Goal: Find specific page/section: Find specific page/section

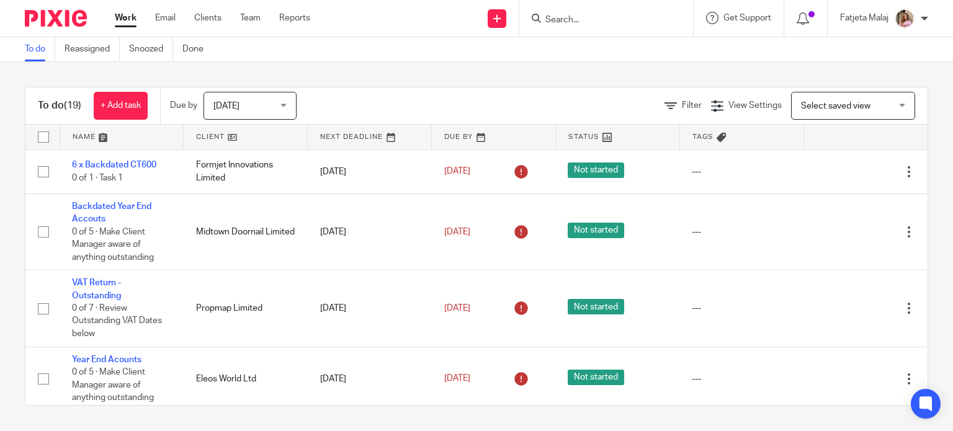
click at [591, 17] on input "Search" at bounding box center [600, 20] width 112 height 11
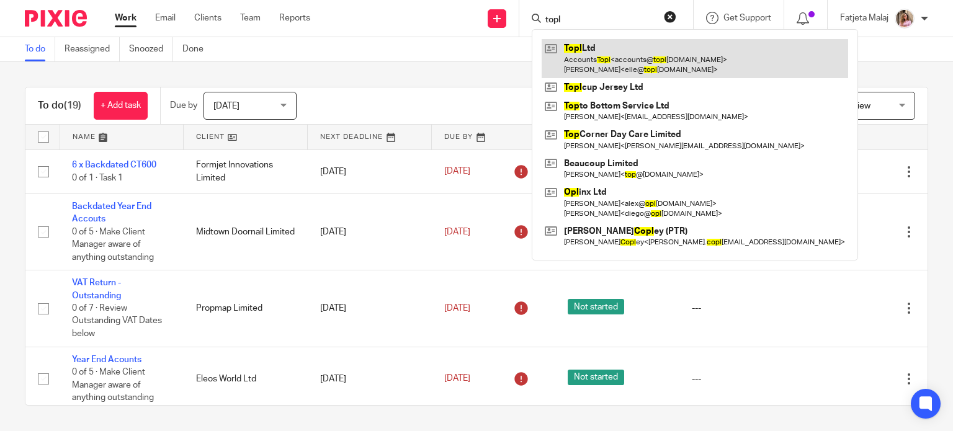
type input "topl"
click at [600, 56] on link at bounding box center [695, 58] width 306 height 38
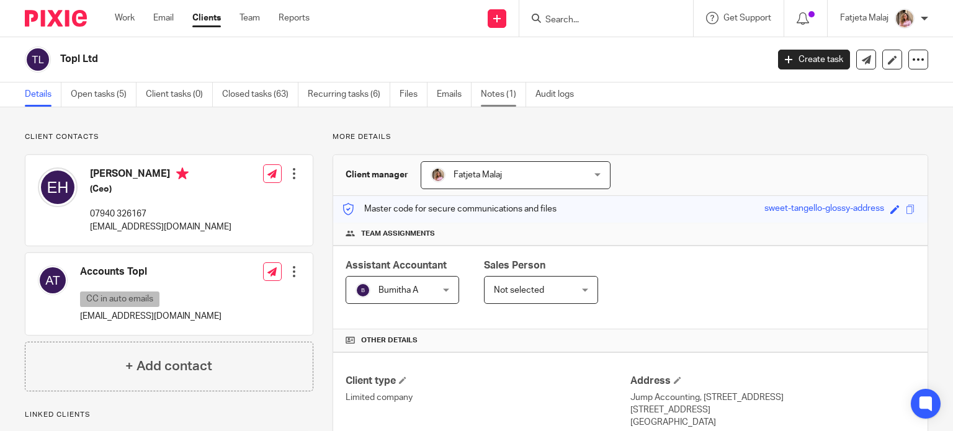
click at [498, 101] on link "Notes (1)" at bounding box center [503, 95] width 45 height 24
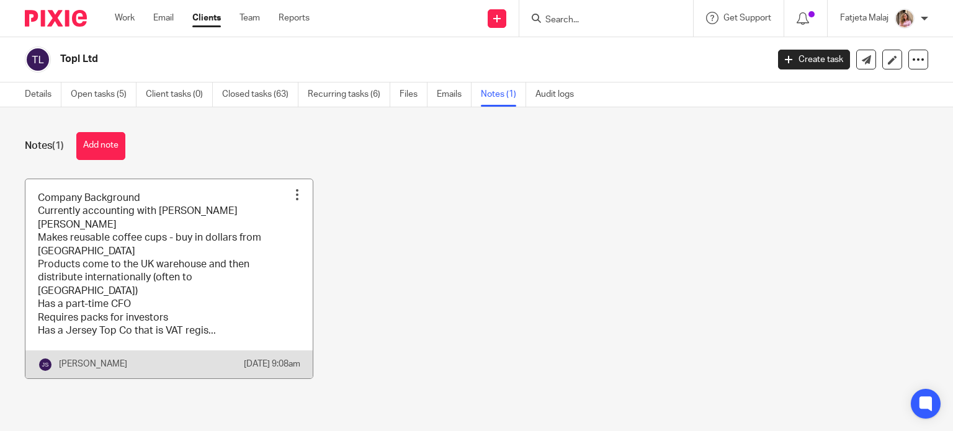
click at [96, 254] on link at bounding box center [168, 278] width 287 height 199
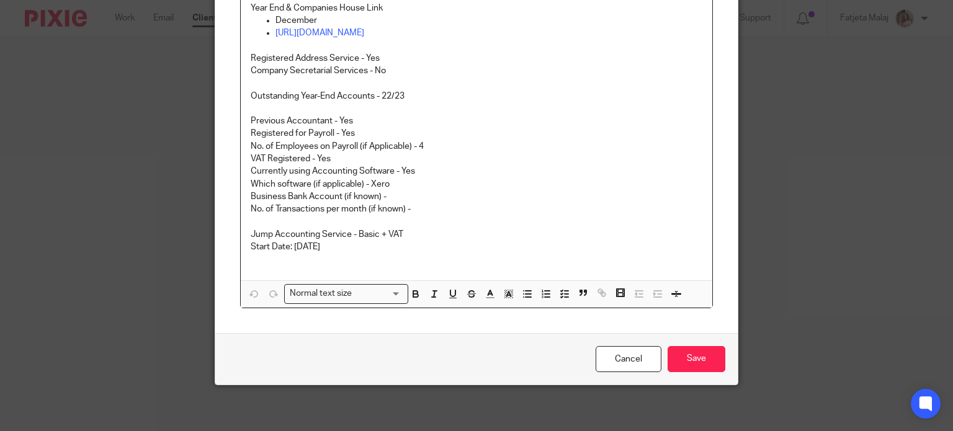
scroll to position [295, 0]
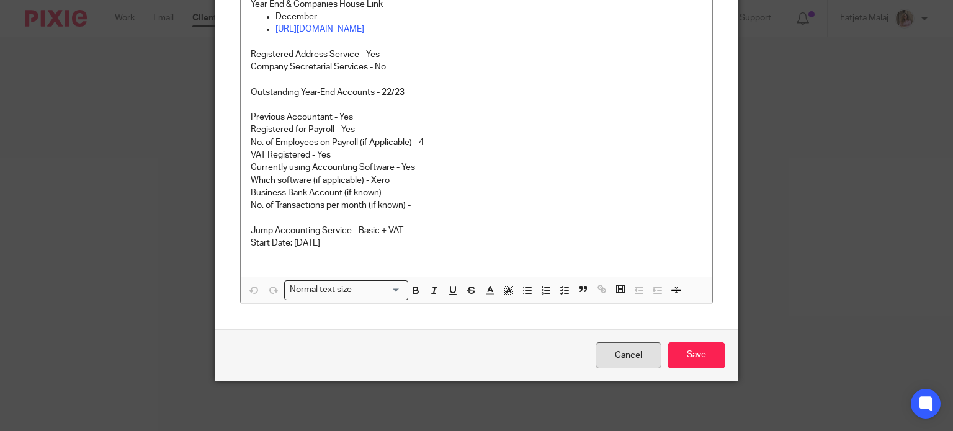
click at [623, 354] on link "Cancel" at bounding box center [629, 355] width 66 height 27
